Goal: Use online tool/utility: Utilize a website feature to perform a specific function

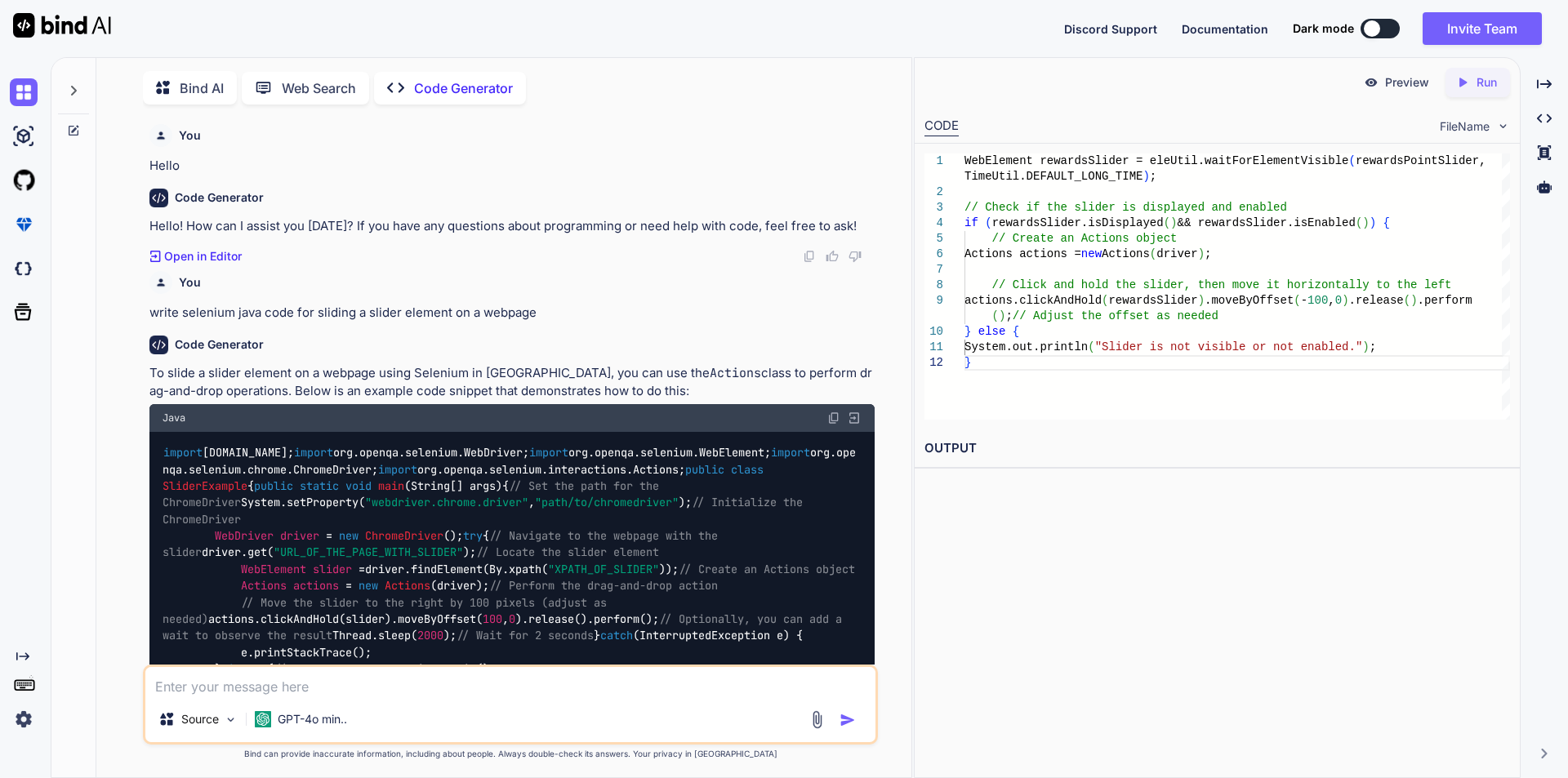
scroll to position [2388, 0]
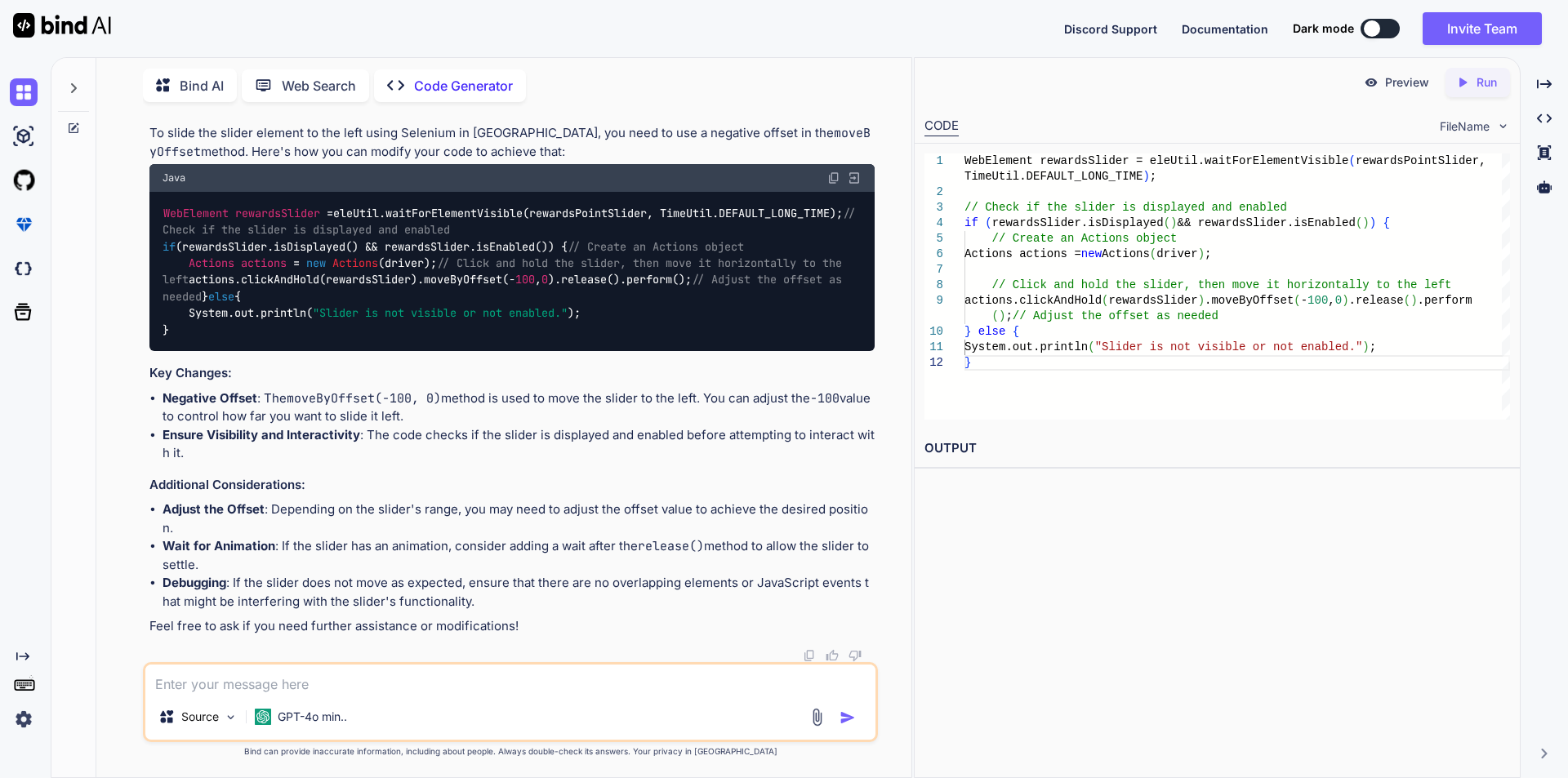
click at [260, 678] on textarea at bounding box center [510, 679] width 730 height 29
type textarea "h"
click at [502, 683] on textarea "write selenium java code for wait the script for couple os seconds" at bounding box center [510, 679] width 730 height 29
click at [578, 683] on textarea "write selenium java code for wait the script for couple of seconds" at bounding box center [510, 679] width 730 height 29
click at [591, 684] on textarea "write selenium java code for wait the script for couple of seconds to [PERSON_N…" at bounding box center [510, 679] width 730 height 29
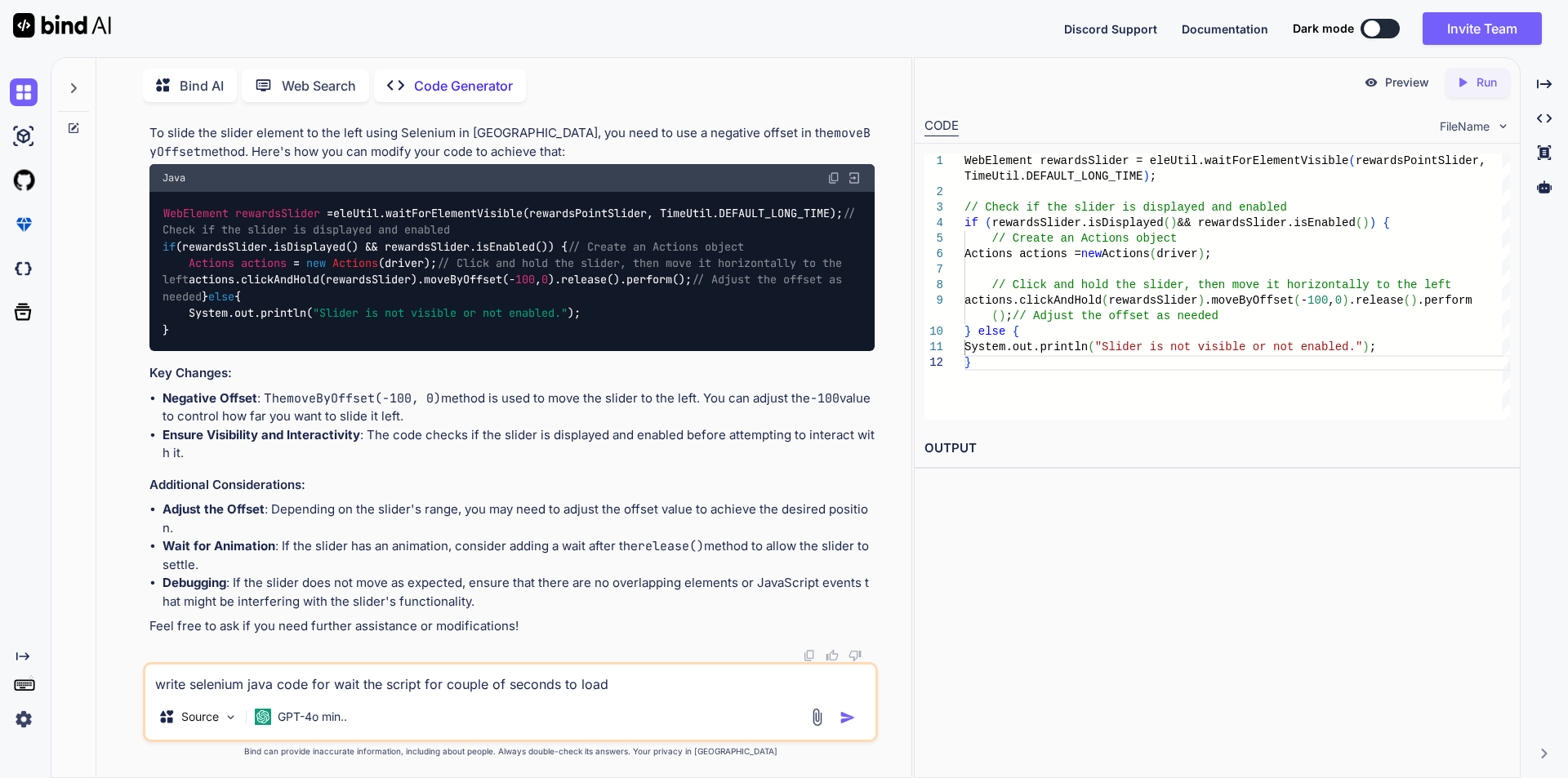
click at [625, 686] on textarea "write selenium java code for wait the script for couple of seconds to load" at bounding box center [510, 679] width 730 height 29
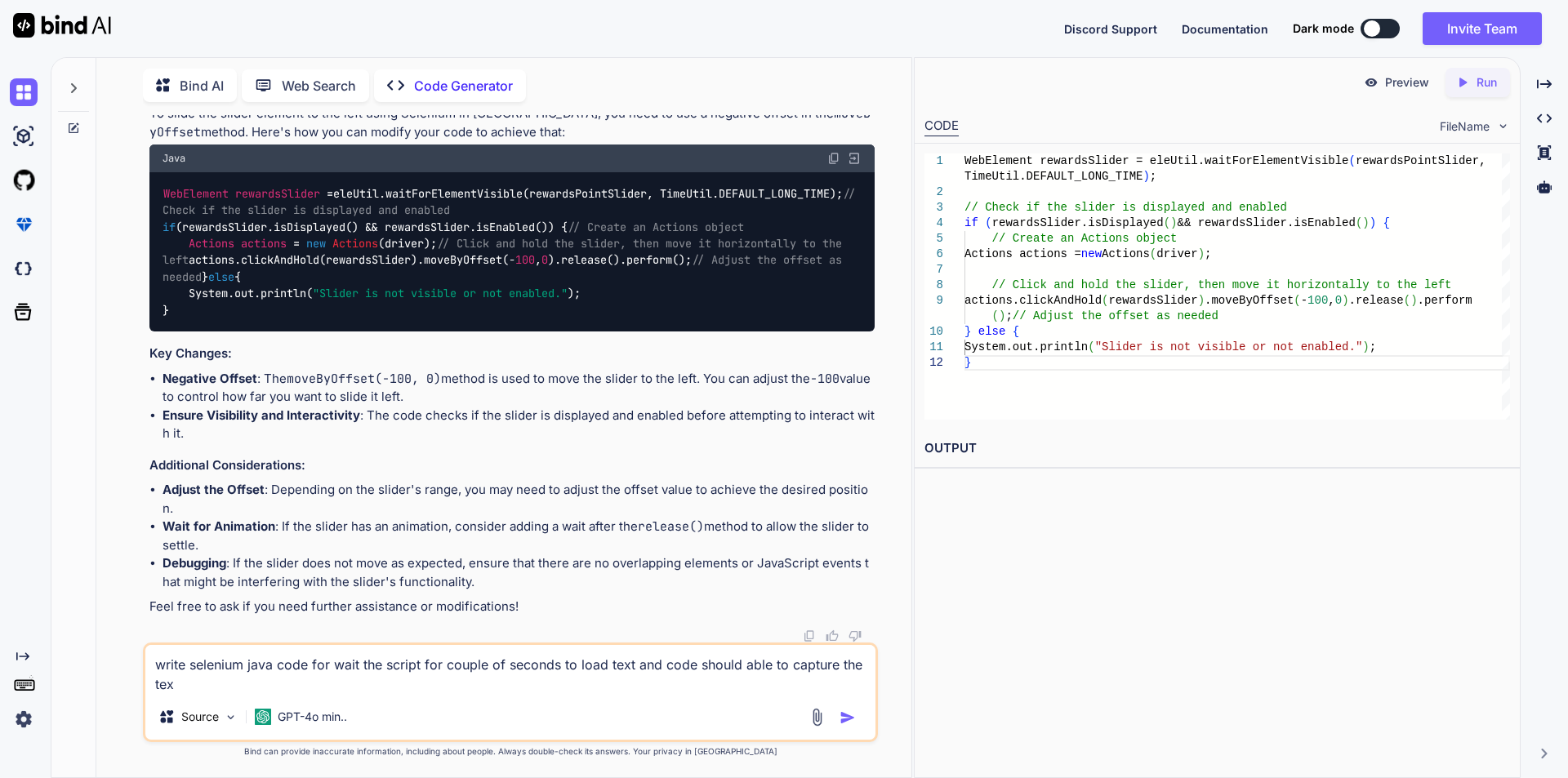
type textarea "write selenium java code for wait the script for couple of seconds to load text…"
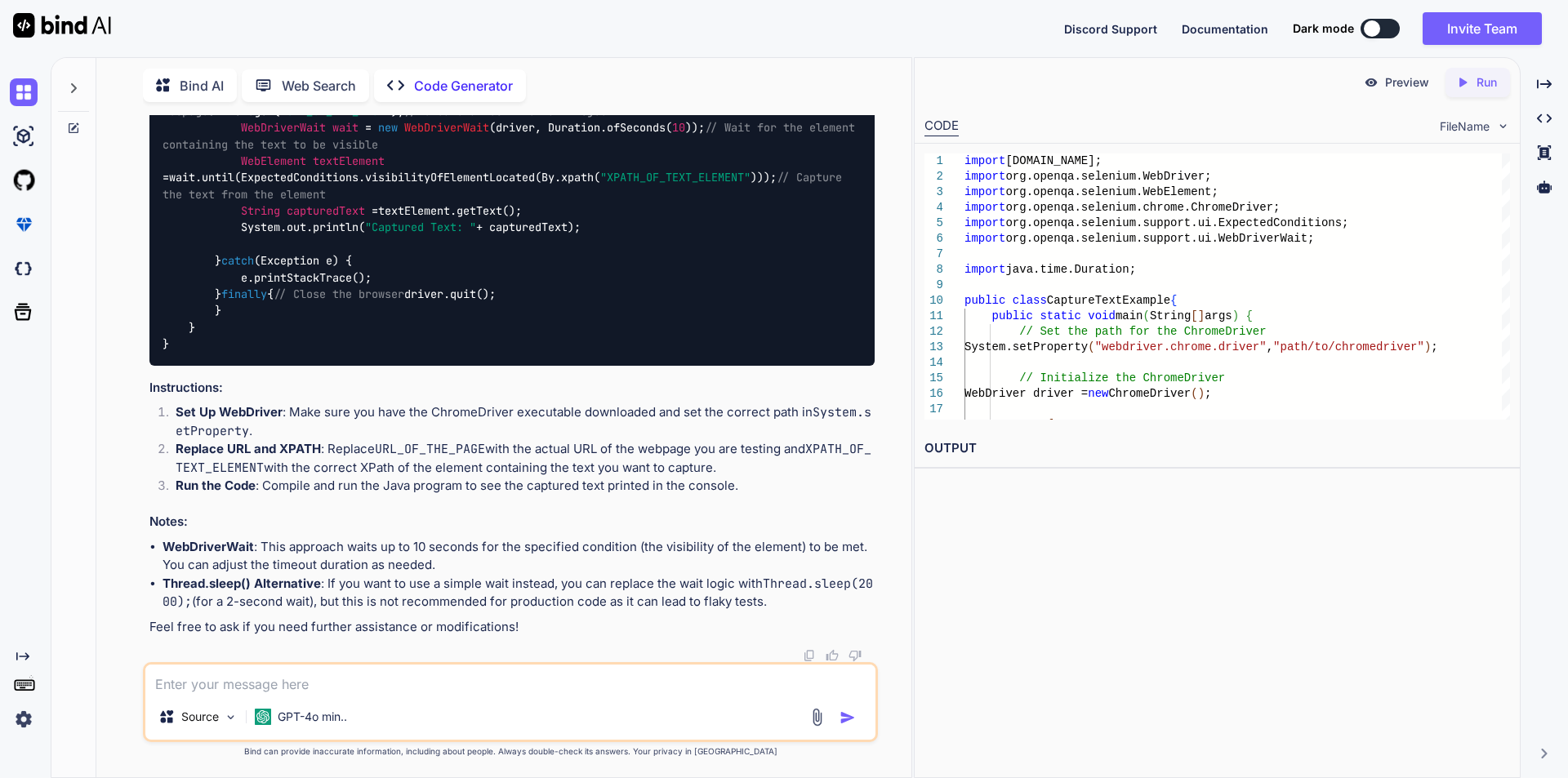
scroll to position [3640, 0]
click at [347, 688] on textarea at bounding box center [510, 679] width 730 height 29
click at [273, 686] on textarea "this above wait statergy did not work" at bounding box center [510, 679] width 730 height 29
click at [286, 683] on textarea "this above wait statergy did not work" at bounding box center [510, 679] width 730 height 29
click at [265, 683] on textarea "this above wait stategy did not work" at bounding box center [510, 679] width 730 height 29
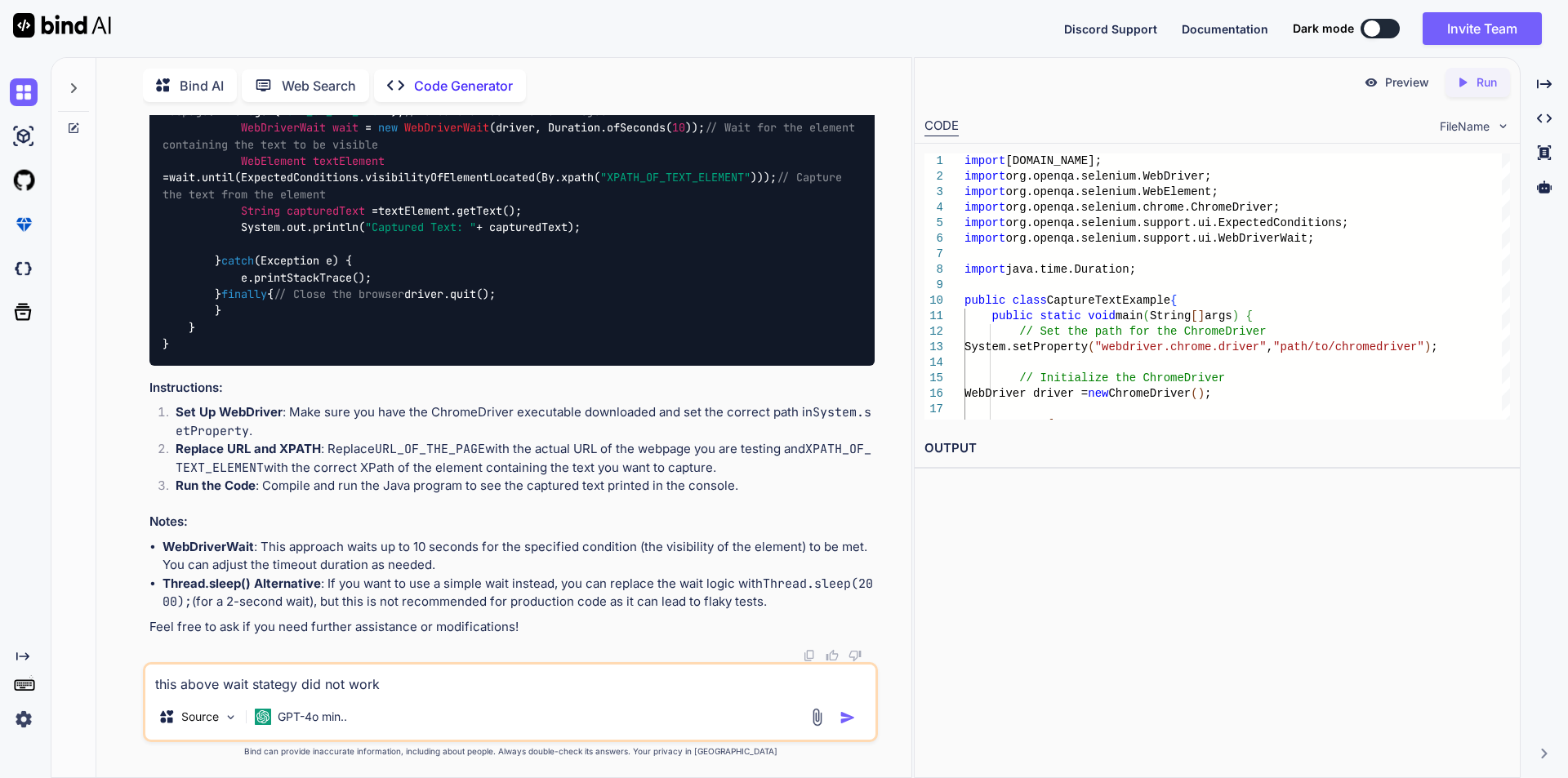
type textarea "this above wait strategy did not work"
click at [430, 675] on textarea "this above wait strategy did not work" at bounding box center [510, 679] width 730 height 29
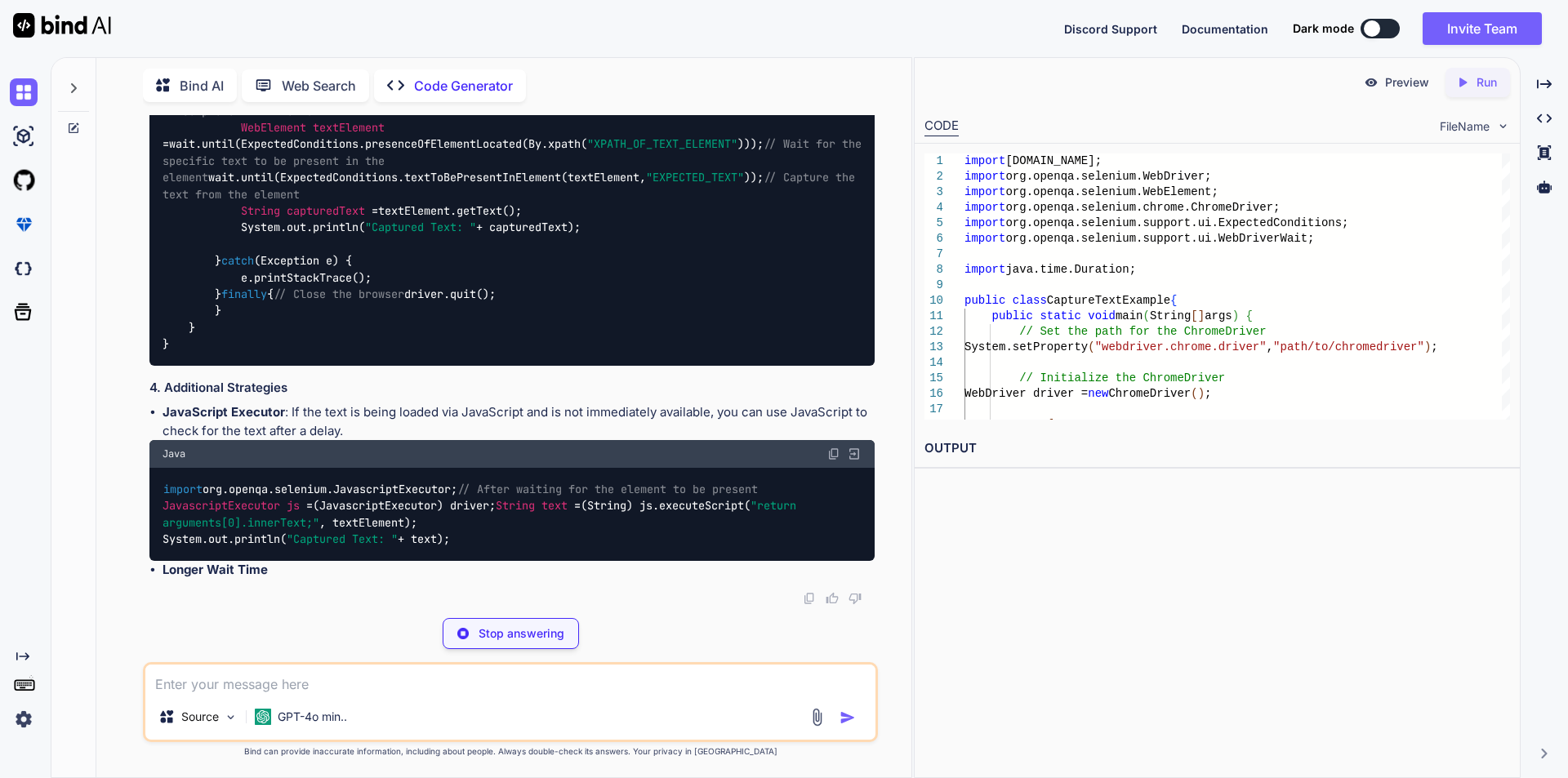
scroll to position [4816, 0]
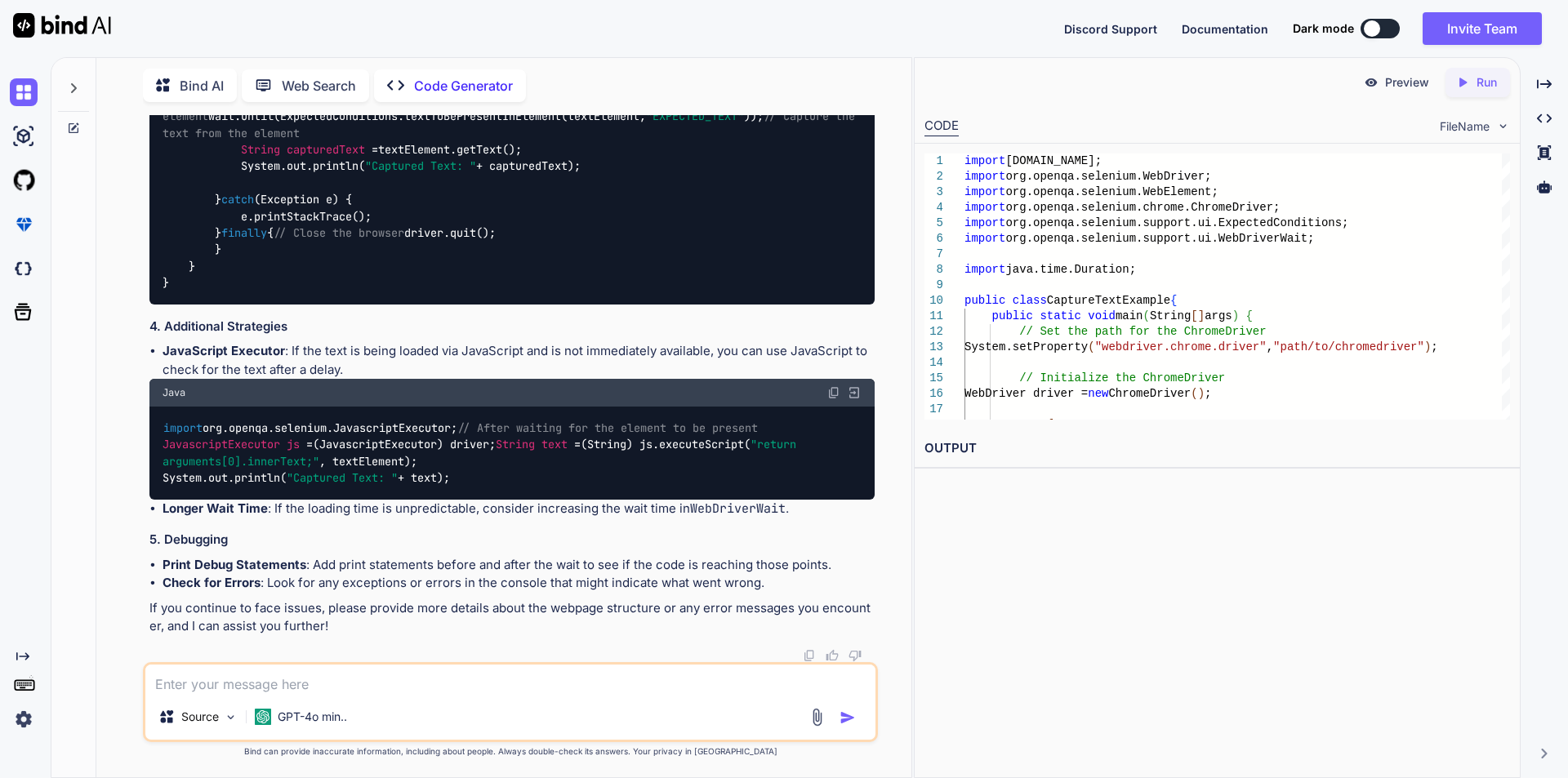
drag, startPoint x: 164, startPoint y: 330, endPoint x: 270, endPoint y: 355, distance: 108.9
click at [270, 304] on div "import [DOMAIN_NAME]; import org.openqa.selenium.WebDriver; import org.openqa.s…" at bounding box center [512, 91] width 725 height 425
click at [278, 291] on code "import [DOMAIN_NAME]; import org.openqa.selenium.WebDriver; import org.openqa.s…" at bounding box center [515, 91] width 706 height 400
drag, startPoint x: 165, startPoint y: 333, endPoint x: 345, endPoint y: 352, distance: 181.0
click at [345, 304] on div "import [DOMAIN_NAME]; import org.openqa.selenium.WebDriver; import org.openqa.s…" at bounding box center [512, 91] width 725 height 425
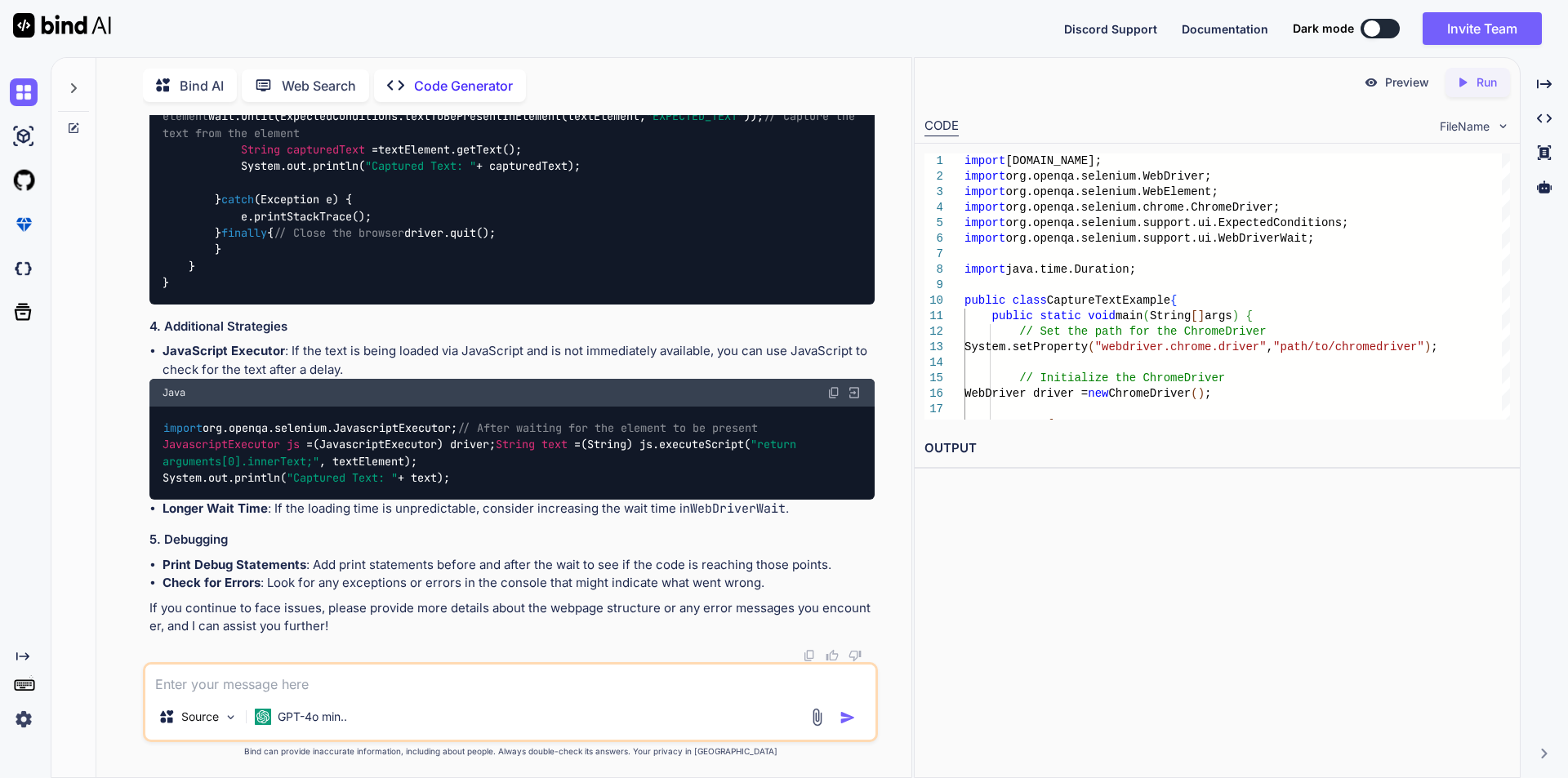
click at [386, 304] on div "import [DOMAIN_NAME]; import org.openqa.selenium.WebDriver; import org.openqa.s…" at bounding box center [512, 91] width 725 height 425
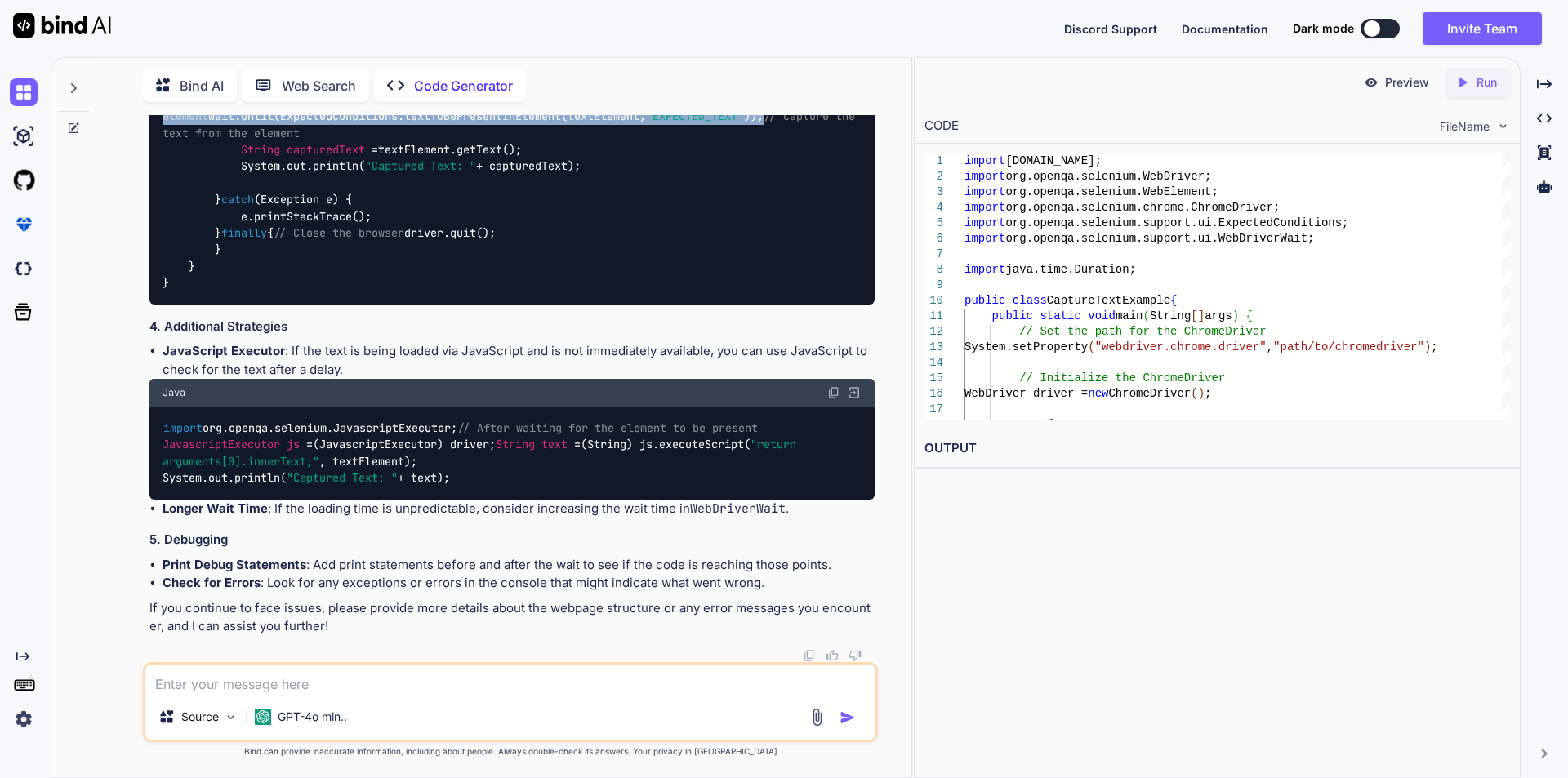
drag, startPoint x: 245, startPoint y: 315, endPoint x: 820, endPoint y: 379, distance: 578.6
click at [820, 304] on div "import [DOMAIN_NAME]; import org.openqa.selenium.WebDriver; import org.openqa.s…" at bounding box center [512, 91] width 725 height 425
copy code "WebElement textElement = wait.until(ExpectedConditions.presenceOfElementLocated…"
click at [341, 124] on span "// Wait for the specific text to be present in the element" at bounding box center [515, 99] width 706 height 48
drag, startPoint x: 233, startPoint y: 315, endPoint x: 815, endPoint y: 382, distance: 585.8
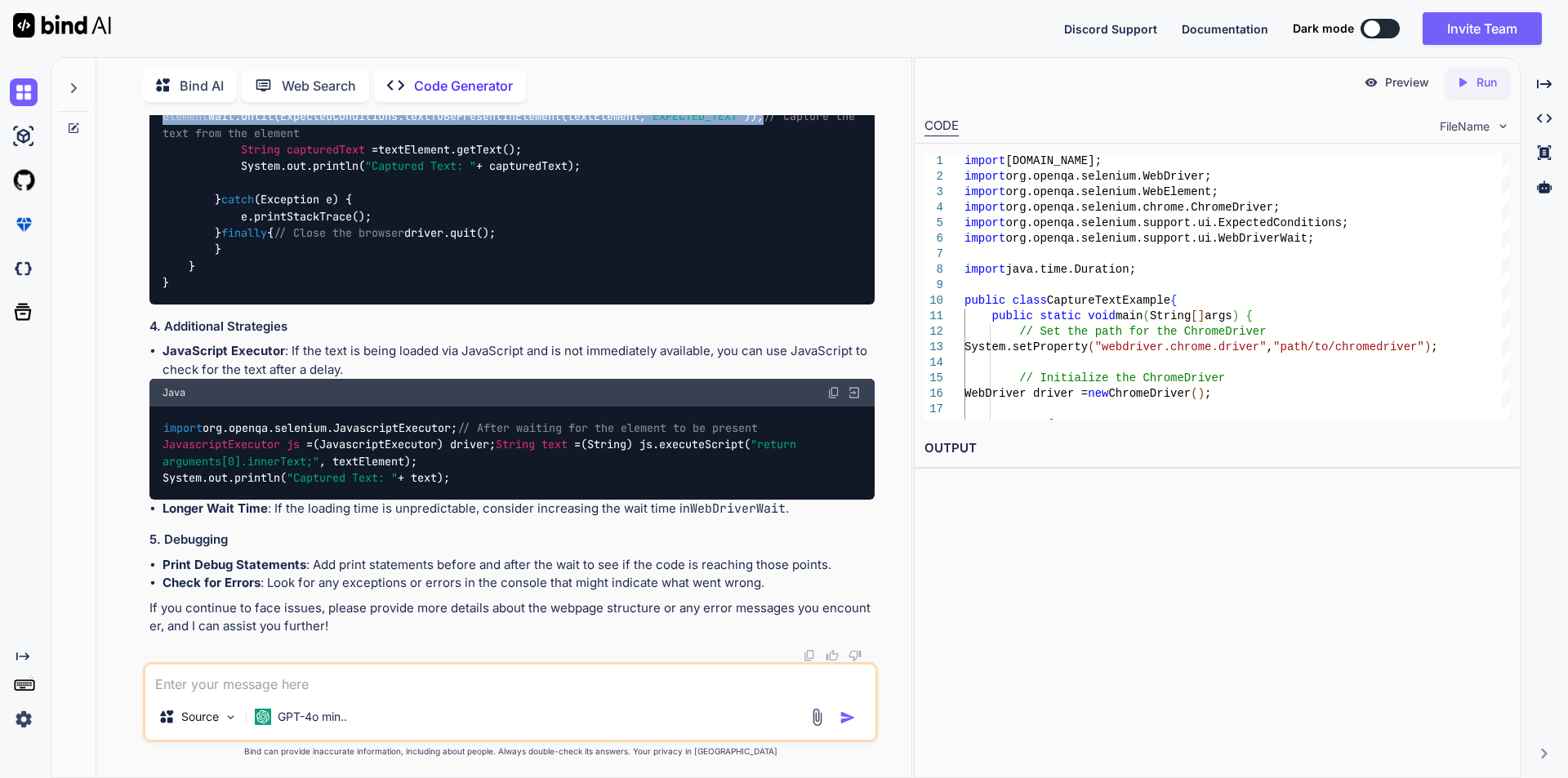
click at [815, 304] on div "import [DOMAIN_NAME]; import org.openqa.selenium.WebDriver; import org.openqa.s…" at bounding box center [512, 91] width 725 height 425
copy code "WebElement textElement = wait.until(ExpectedConditions.presenceOfElementLocated…"
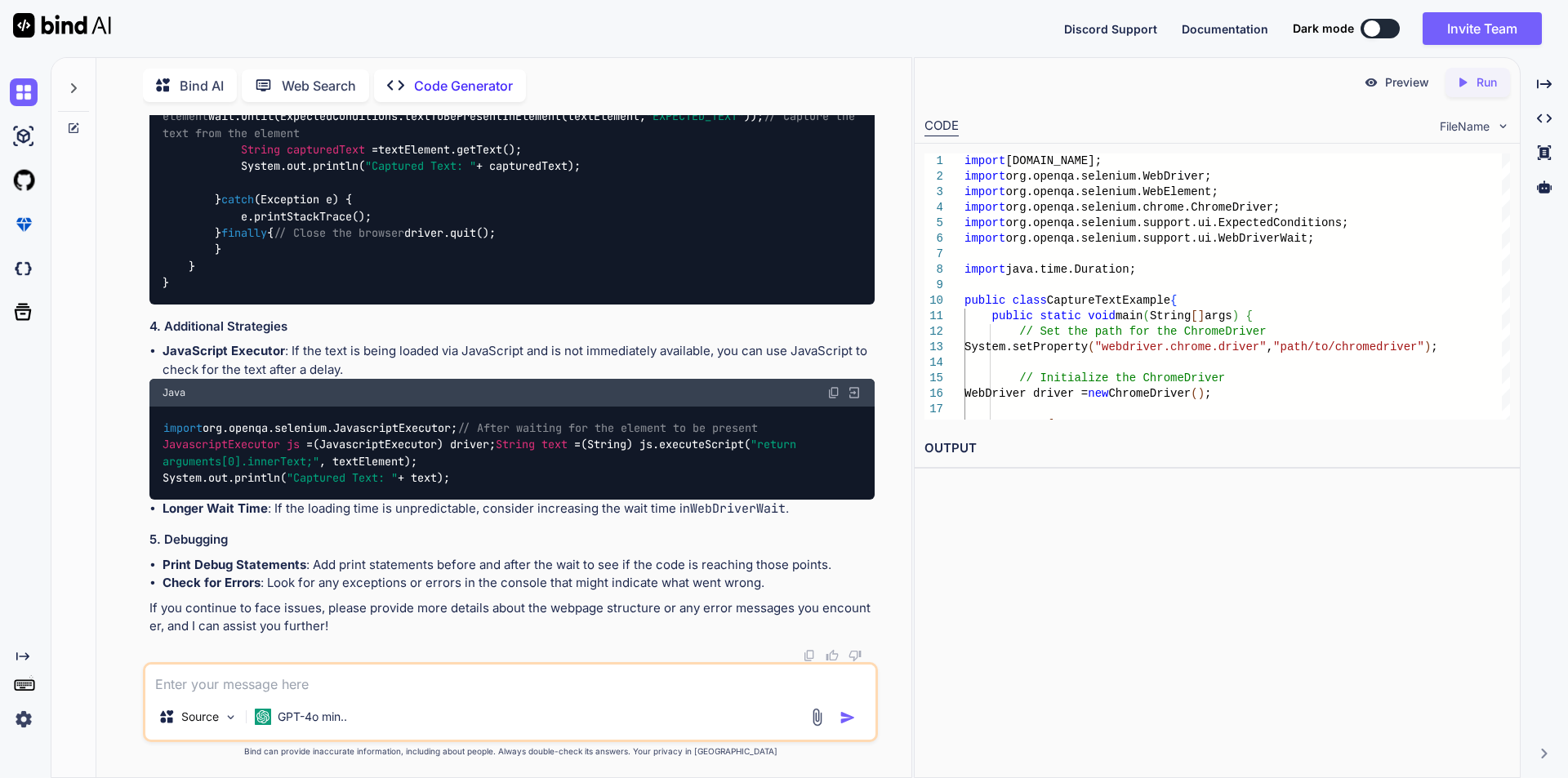
click at [563, 304] on div "import [DOMAIN_NAME]; import org.openqa.selenium.WebDriver; import org.openqa.s…" at bounding box center [512, 91] width 725 height 425
